Goal: Task Accomplishment & Management: Use online tool/utility

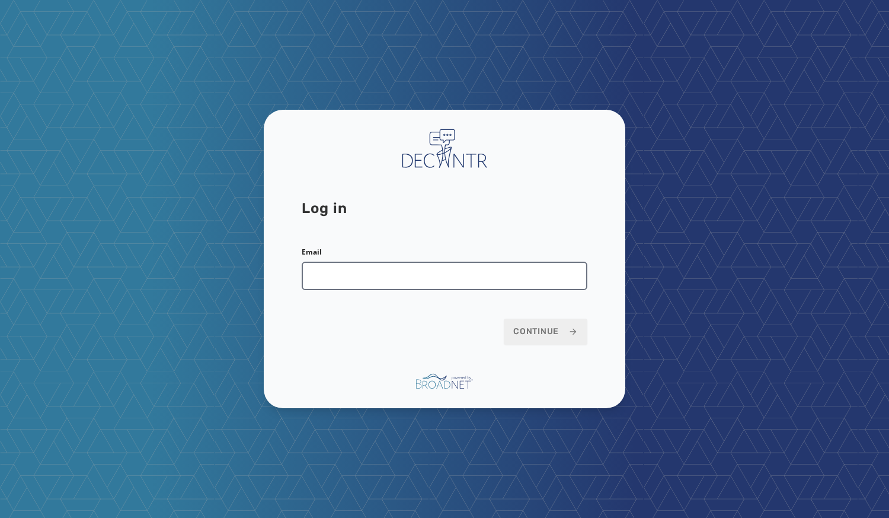
drag, startPoint x: 0, startPoint y: 0, endPoint x: 395, endPoint y: 271, distance: 479.0
click at [395, 271] on input "Email" at bounding box center [445, 276] width 286 height 28
type input "**********"
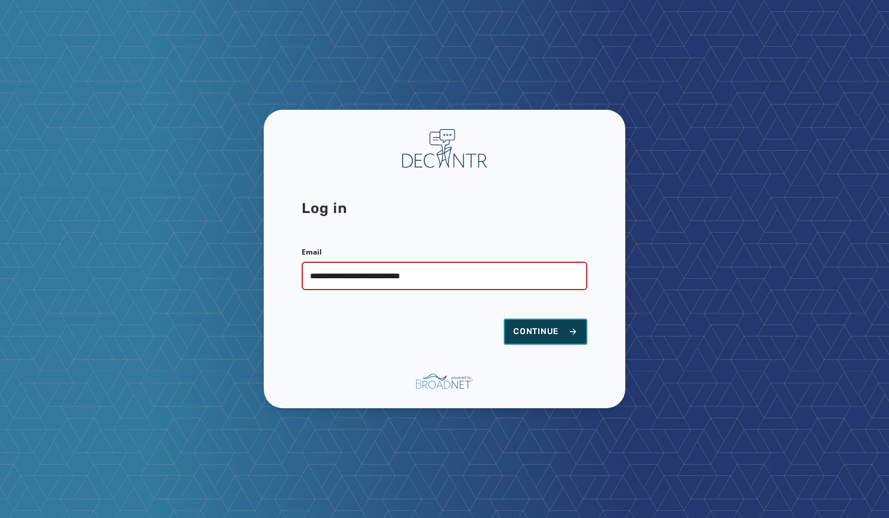
click at [522, 324] on button "Continue" at bounding box center [546, 331] width 84 height 26
click at [528, 339] on button "Continue" at bounding box center [546, 331] width 84 height 26
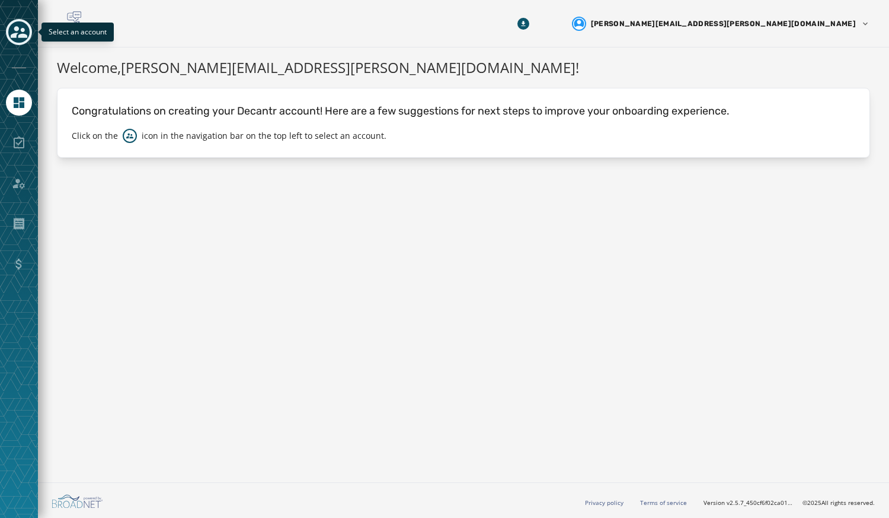
click at [18, 27] on icon "Toggle account select drawer" at bounding box center [19, 32] width 17 height 12
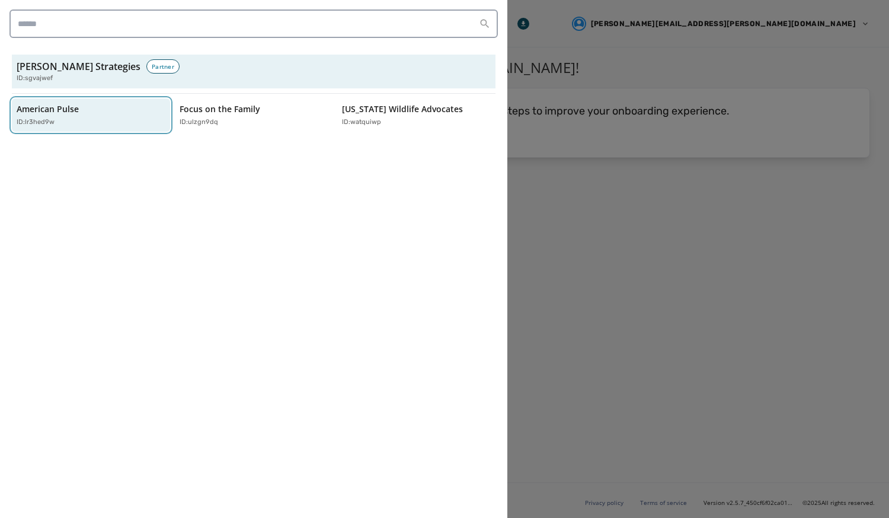
click at [44, 120] on p "ID: lr3hed9w" at bounding box center [36, 122] width 38 height 10
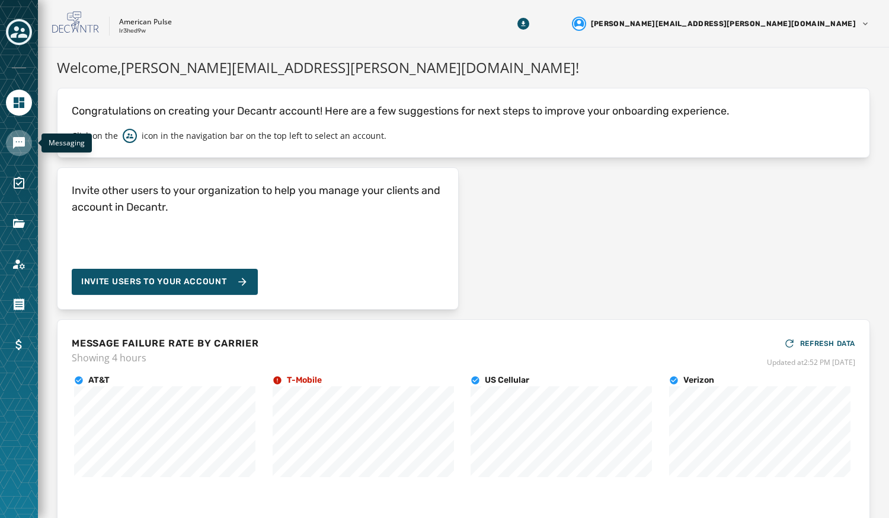
click at [23, 149] on icon "Navigate to Messaging" at bounding box center [19, 143] width 14 height 14
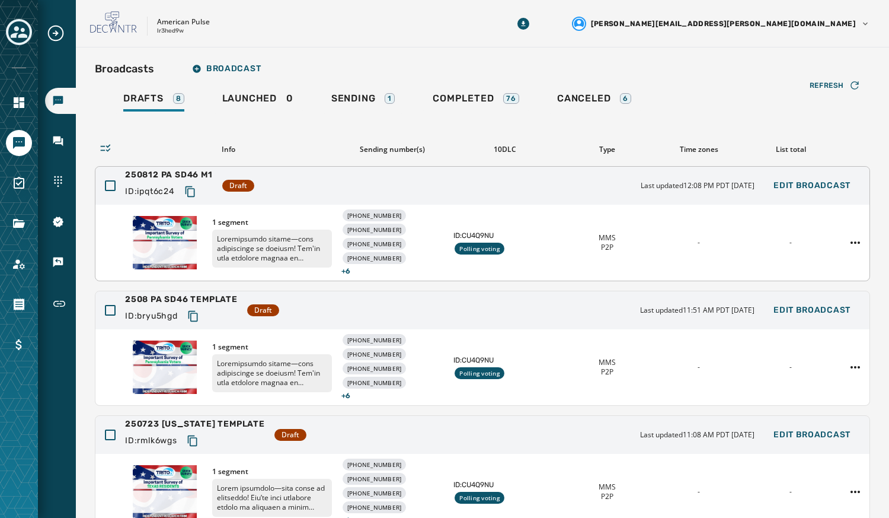
click at [776, 208] on div "1 segment [PHONE_NUMBER] [PHONE_NUMBER] [PHONE_NUMBER] [PHONE_NUMBER] + 6 ID: C…" at bounding box center [482, 243] width 774 height 76
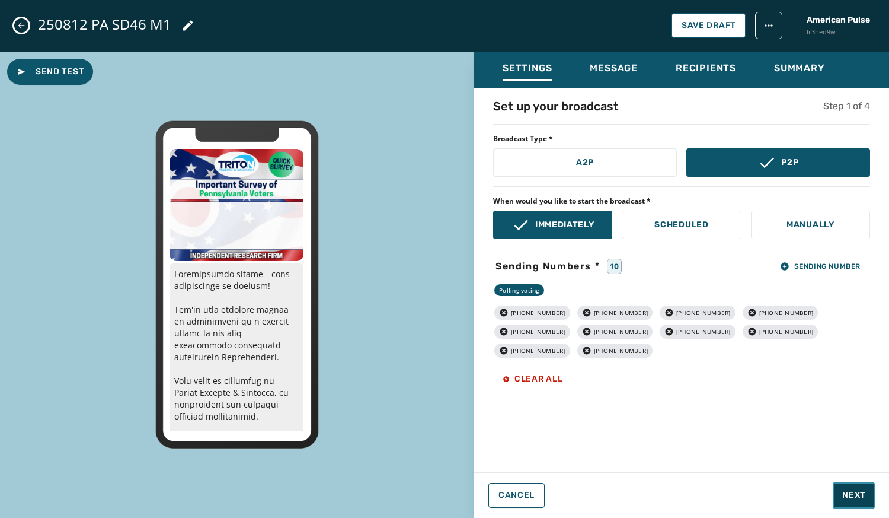
click at [855, 492] on span "Next" at bounding box center [854, 495] width 23 height 12
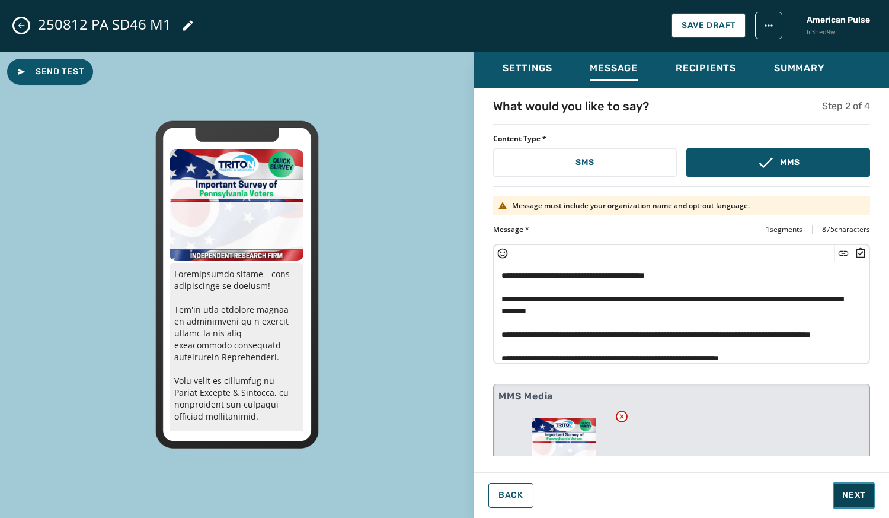
click at [855, 492] on span "Next" at bounding box center [854, 495] width 23 height 12
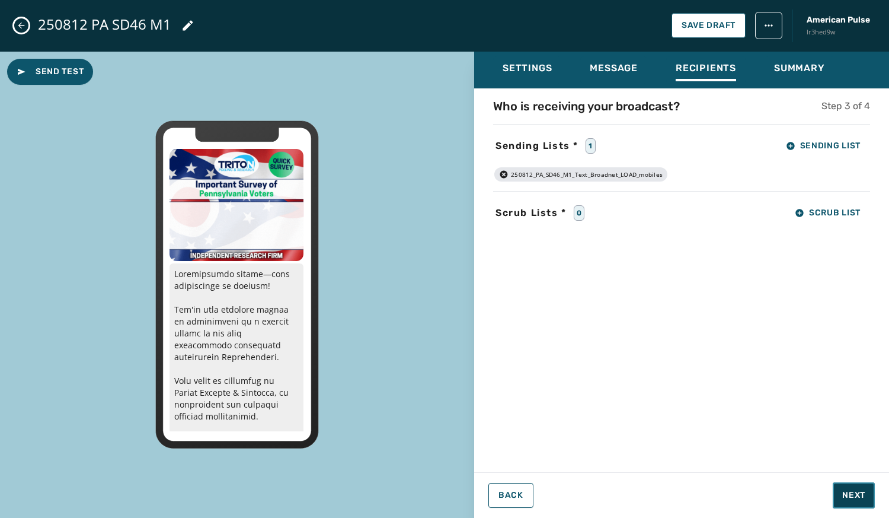
click at [855, 492] on span "Next" at bounding box center [854, 495] width 23 height 12
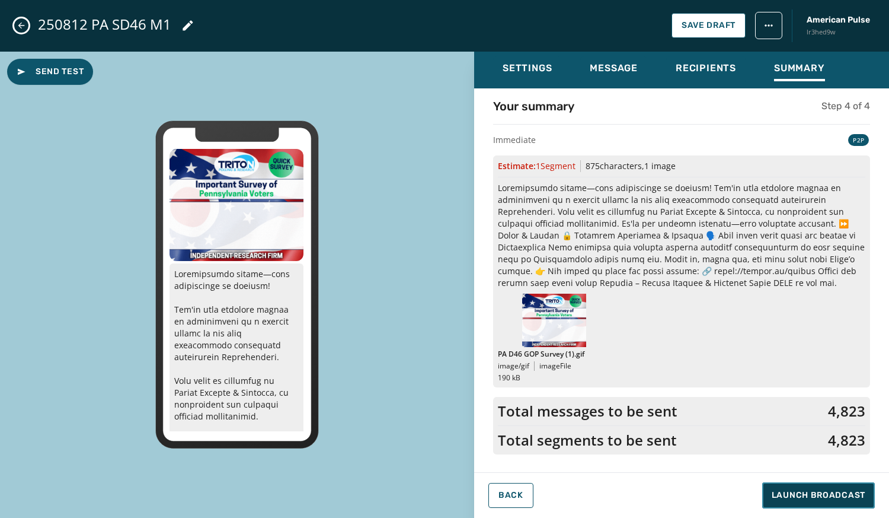
click at [855, 492] on span "Launch Broadcast" at bounding box center [819, 495] width 94 height 12
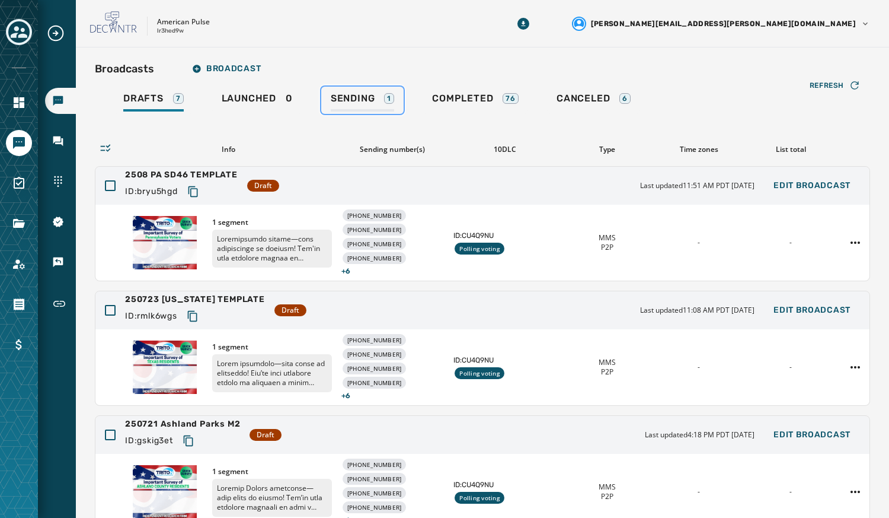
click at [346, 101] on span "Sending" at bounding box center [353, 99] width 44 height 12
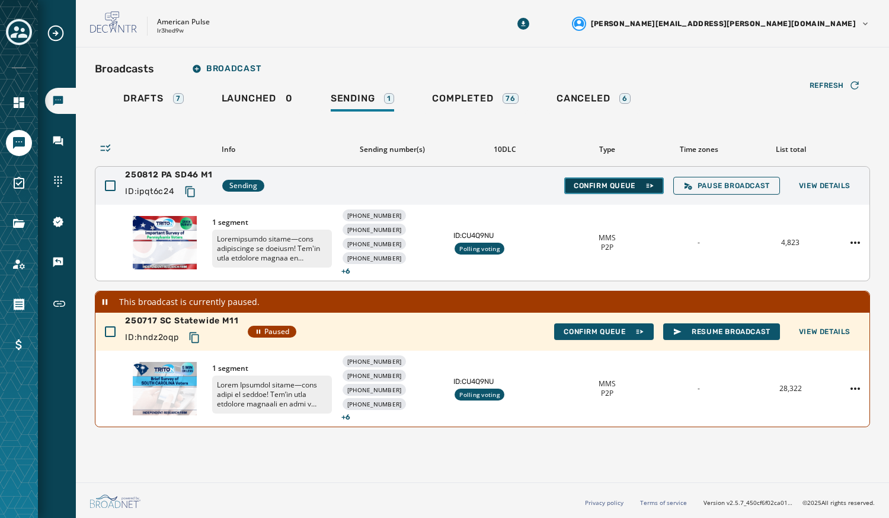
click at [620, 190] on button "Confirm Queue" at bounding box center [615, 185] width 100 height 17
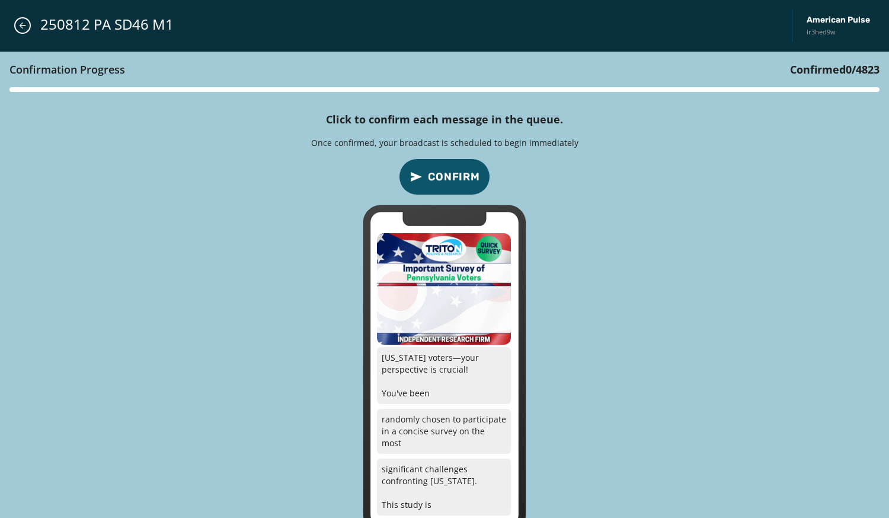
click at [444, 181] on span "Confirm" at bounding box center [454, 176] width 52 height 17
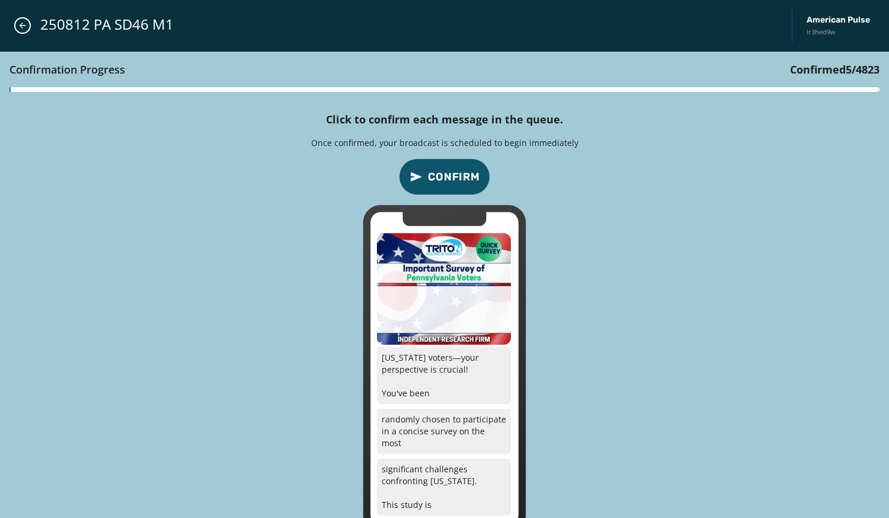
click at [444, 181] on span "Confirm" at bounding box center [454, 176] width 52 height 17
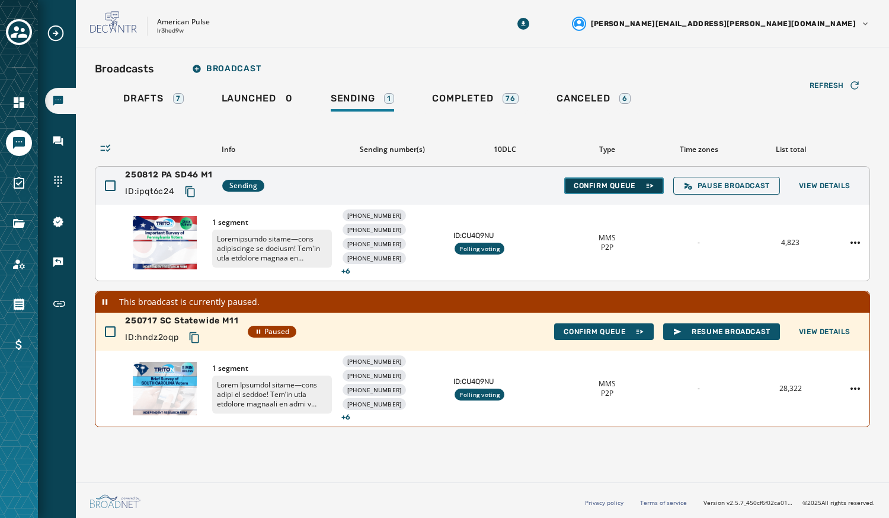
click at [608, 178] on button "Confirm Queue" at bounding box center [615, 185] width 100 height 17
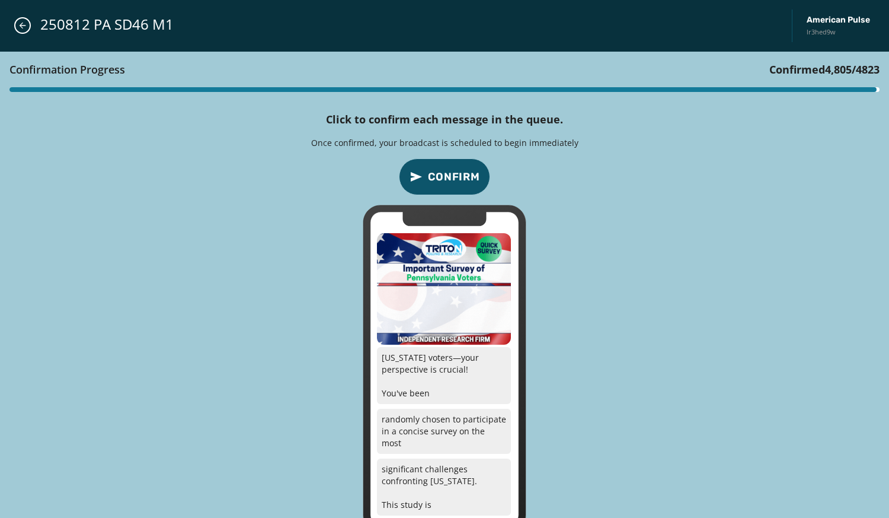
click at [441, 160] on button "Confirm" at bounding box center [444, 176] width 91 height 37
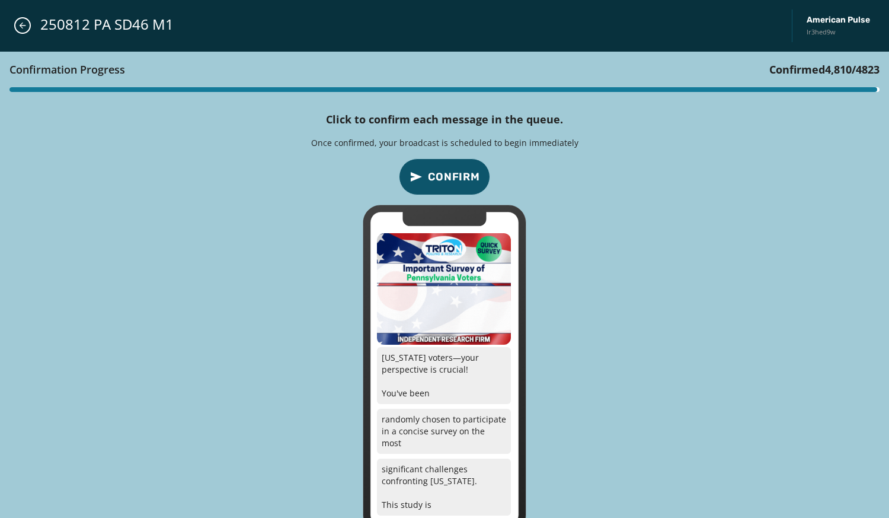
click at [441, 160] on button "Confirm" at bounding box center [444, 176] width 91 height 37
click at [444, 170] on span "Confirm" at bounding box center [454, 176] width 52 height 17
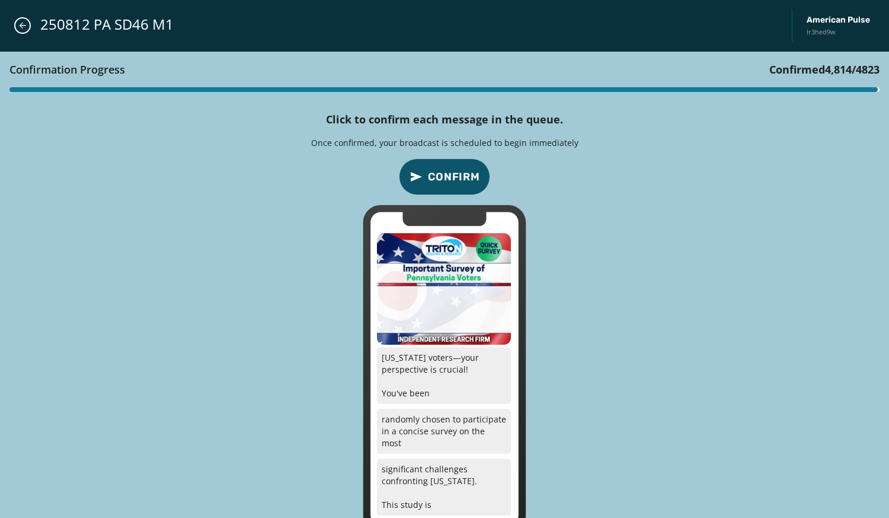
click at [444, 170] on span "Confirm" at bounding box center [454, 176] width 52 height 17
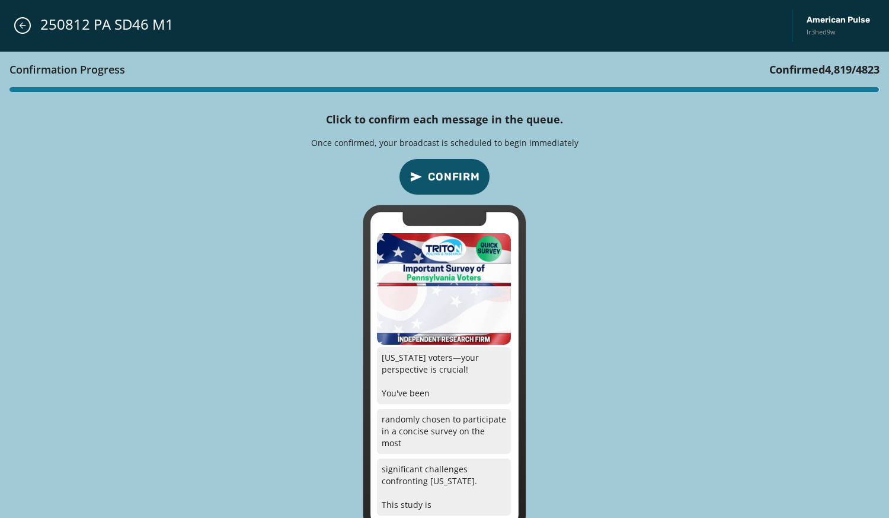
click at [444, 170] on span "Confirm" at bounding box center [454, 176] width 52 height 17
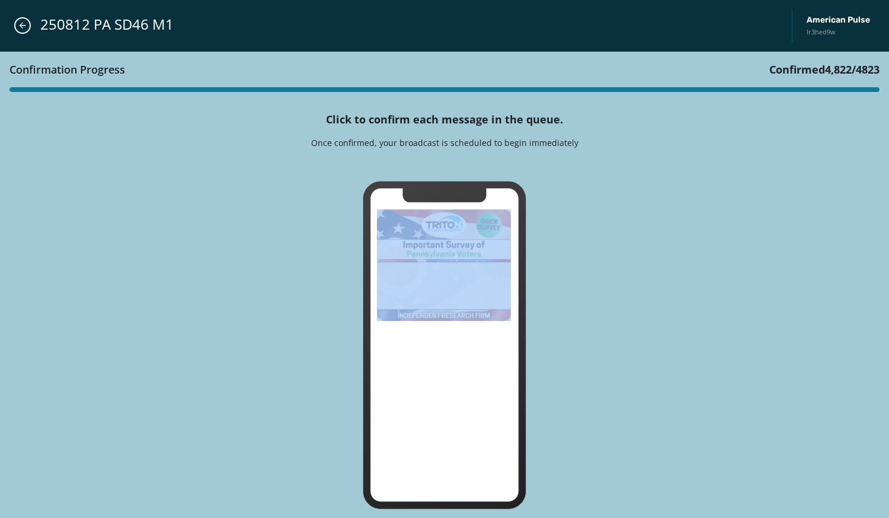
click at [444, 170] on icon at bounding box center [445, 164] width 38 height 13
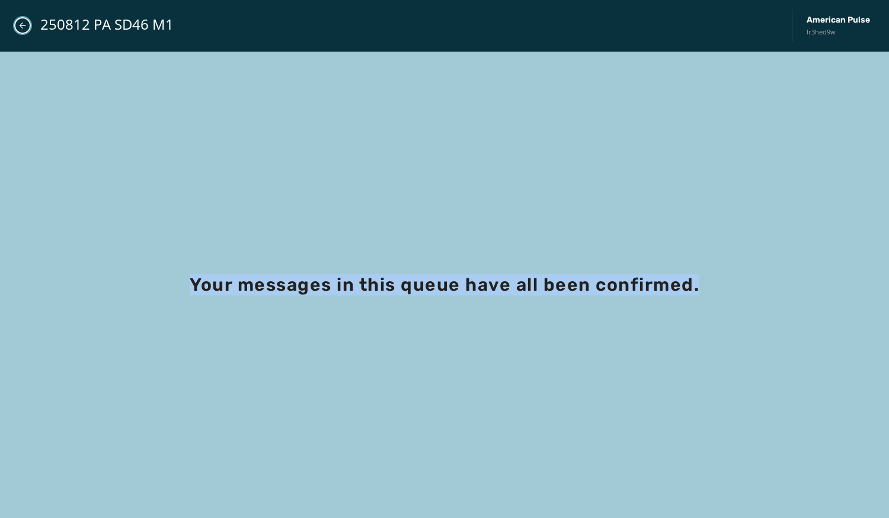
click at [23, 25] on icon "Close admin drawer" at bounding box center [22, 25] width 9 height 9
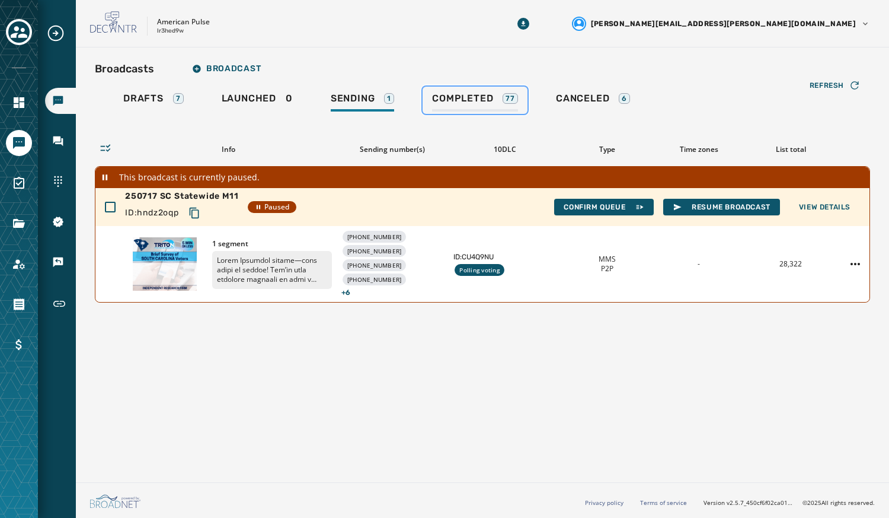
click at [465, 98] on span "Completed" at bounding box center [462, 99] width 61 height 12
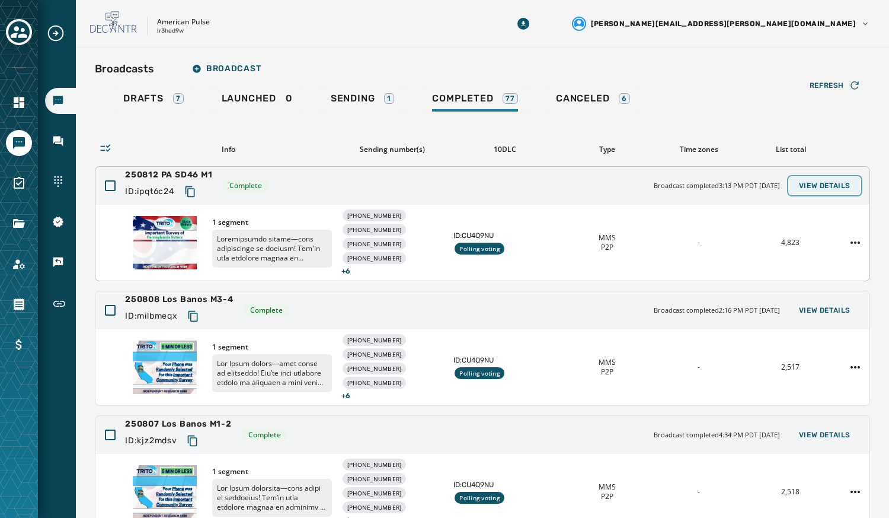
click at [820, 190] on button "View Details" at bounding box center [825, 185] width 71 height 17
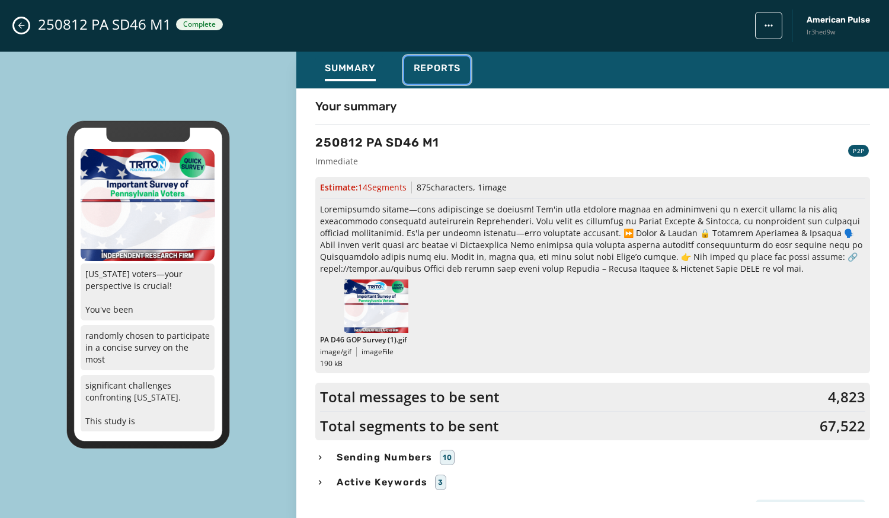
click at [438, 72] on span "Reports" at bounding box center [437, 68] width 47 height 12
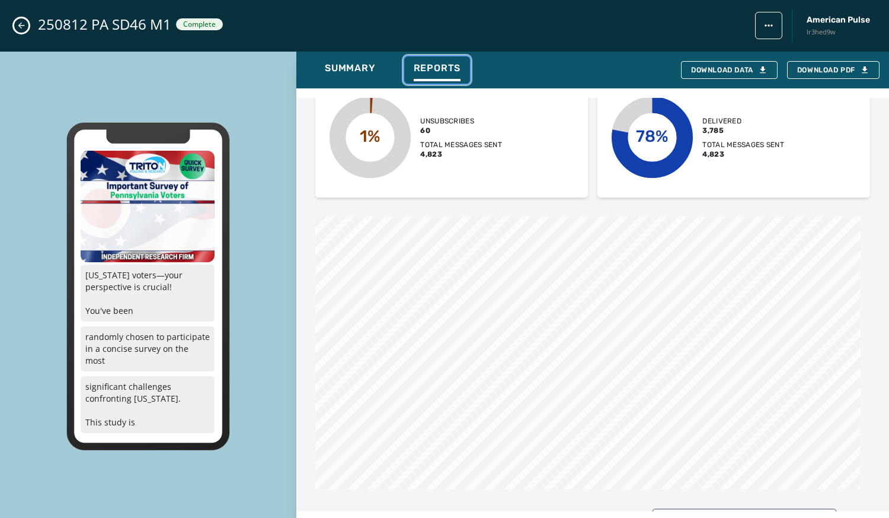
scroll to position [552, 0]
